Goal: Transaction & Acquisition: Purchase product/service

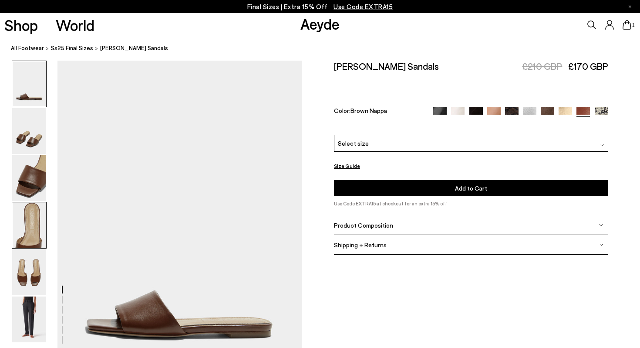
scroll to position [180, 0]
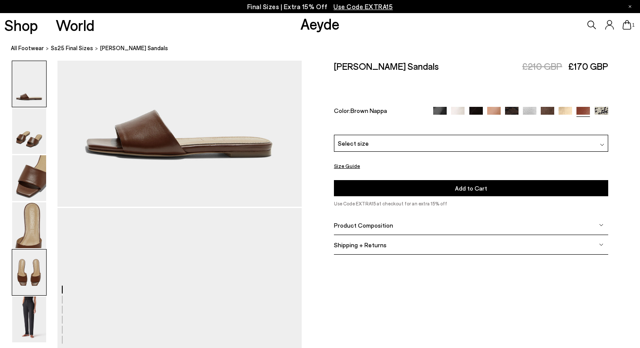
click at [27, 288] on img at bounding box center [29, 272] width 34 height 46
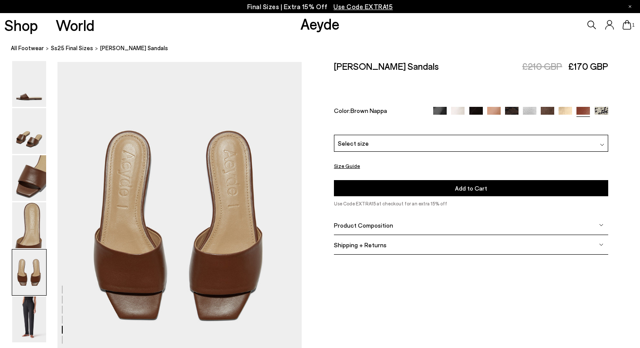
scroll to position [1311, 0]
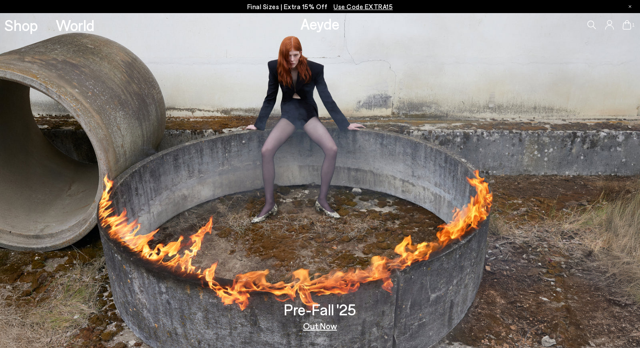
click at [310, 3] on p "Final Sizes | Extra 15% Off Use Code EXTRA15" at bounding box center [320, 6] width 146 height 11
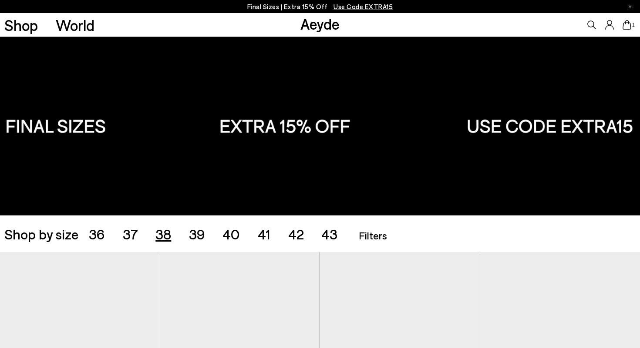
click at [162, 234] on span "38" at bounding box center [164, 233] width 16 height 17
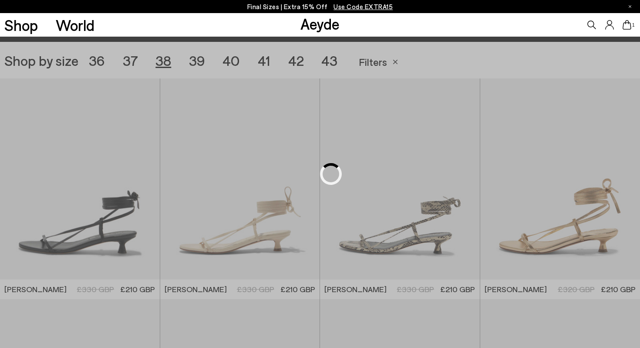
scroll to position [179, 0]
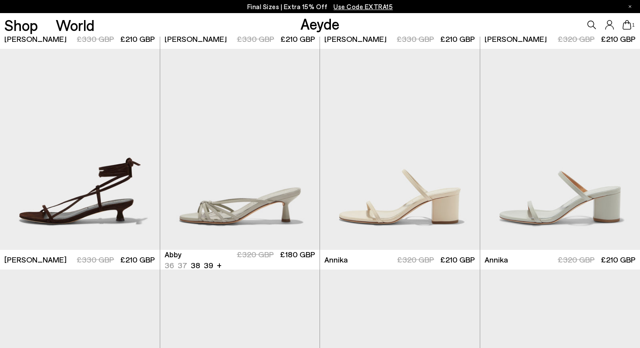
scroll to position [424, 0]
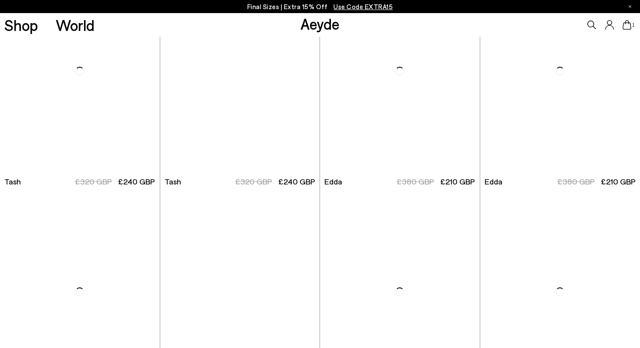
scroll to position [1835, 0]
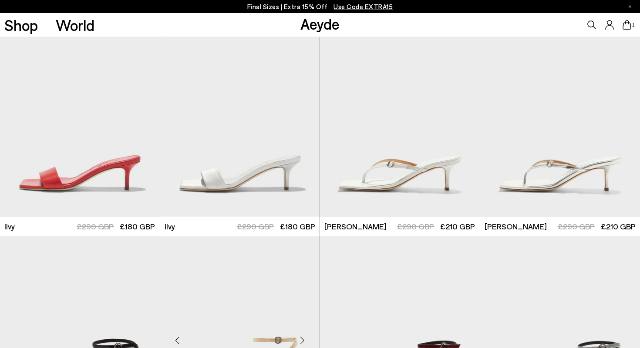
scroll to position [890, 0]
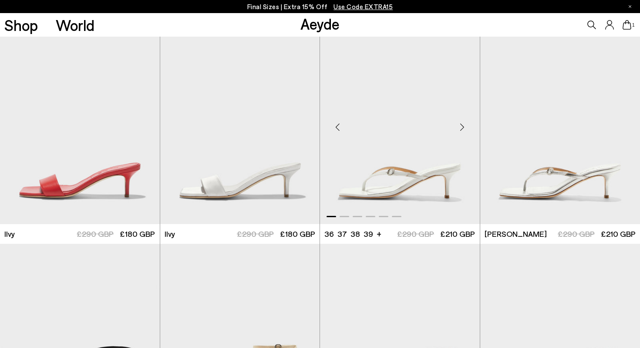
click at [393, 193] on img "1 / 6" at bounding box center [400, 123] width 160 height 201
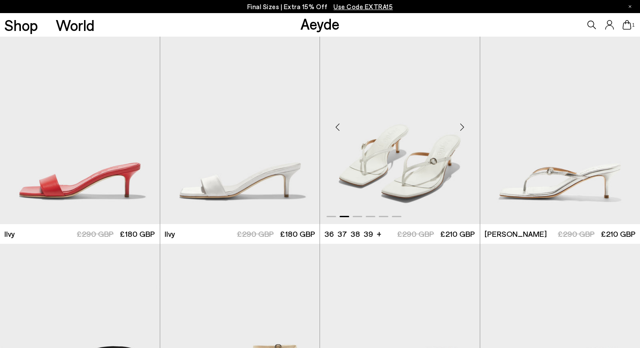
click at [390, 189] on img "2 / 6" at bounding box center [400, 123] width 160 height 201
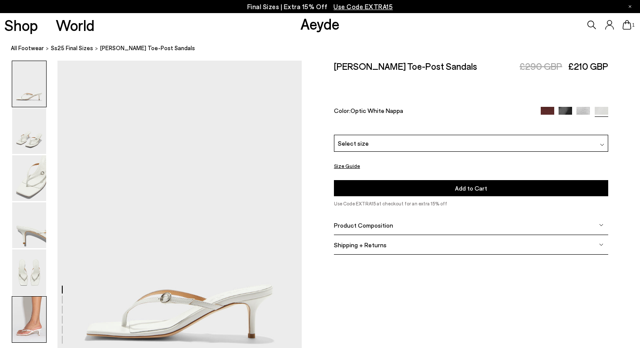
click at [24, 333] on img at bounding box center [29, 319] width 34 height 46
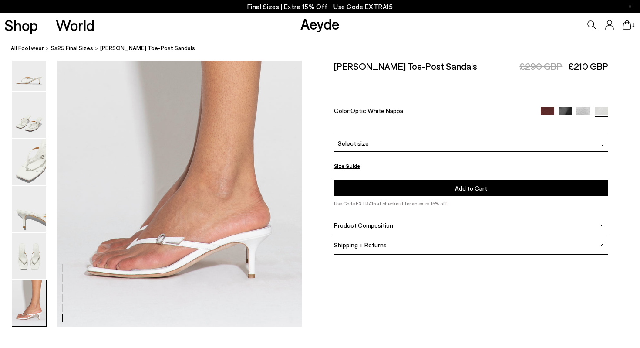
scroll to position [1698, 0]
click at [34, 261] on img at bounding box center [29, 256] width 34 height 46
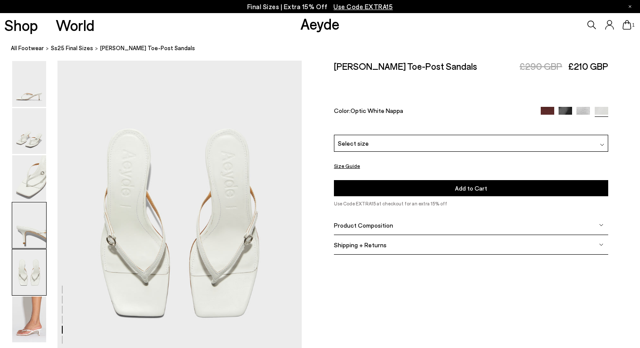
click at [34, 220] on img at bounding box center [29, 225] width 34 height 46
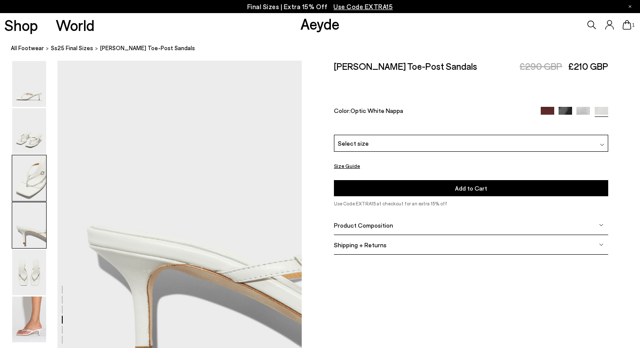
click at [35, 186] on img at bounding box center [29, 178] width 34 height 46
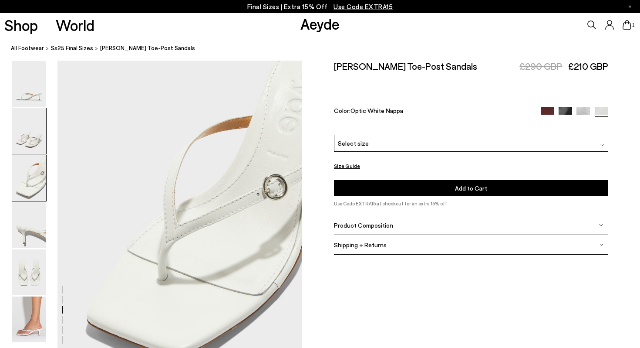
click at [32, 129] on img at bounding box center [29, 131] width 34 height 46
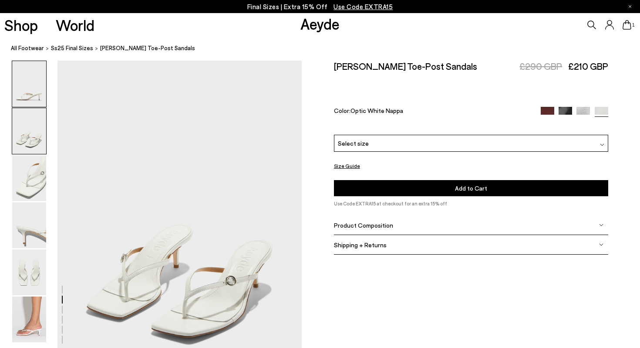
click at [34, 95] on img at bounding box center [29, 84] width 34 height 46
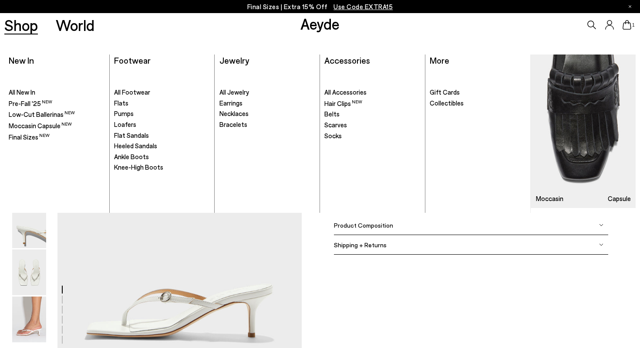
scroll to position [0, 0]
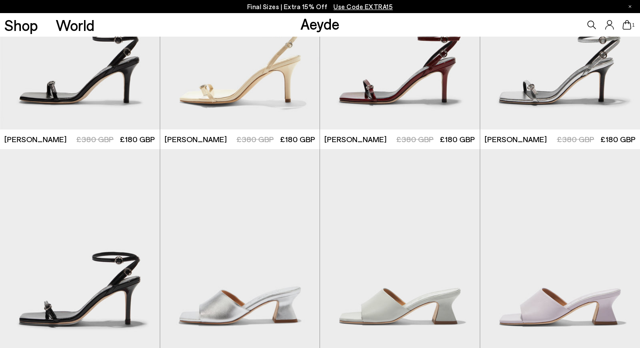
scroll to position [1206, 0]
